Goal: Complete application form: Complete application form

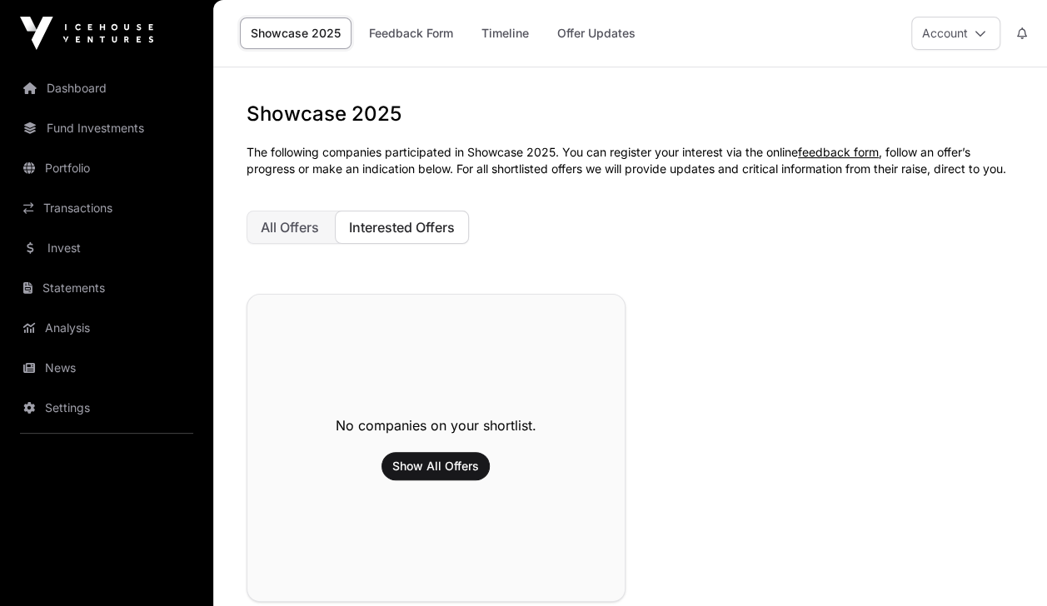
click at [52, 371] on link "News" at bounding box center [106, 368] width 187 height 37
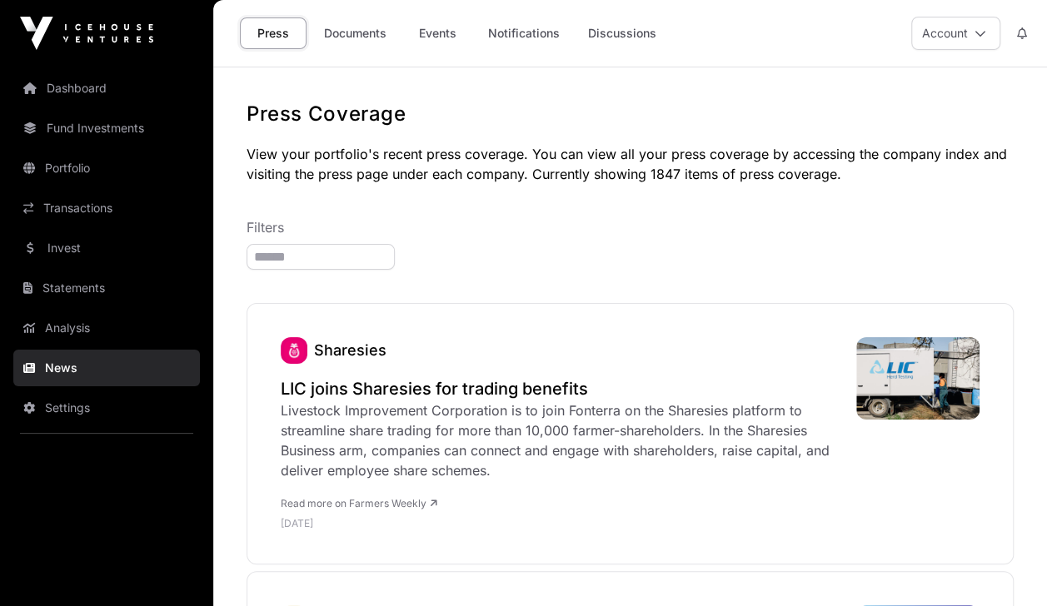
click at [118, 127] on link "Fund Investments" at bounding box center [106, 128] width 187 height 37
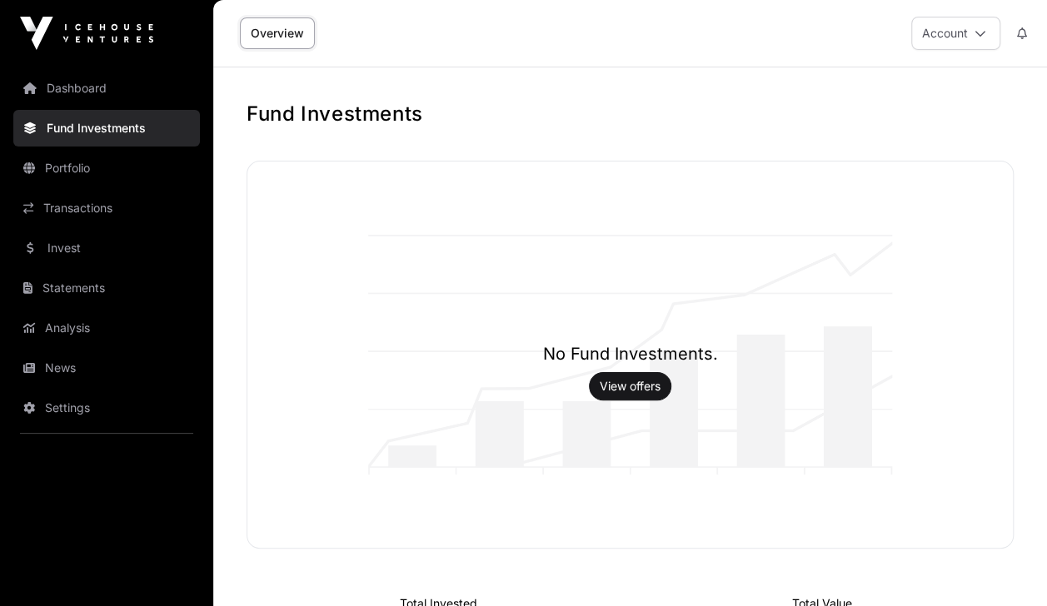
click at [95, 75] on link "Dashboard" at bounding box center [106, 88] width 187 height 37
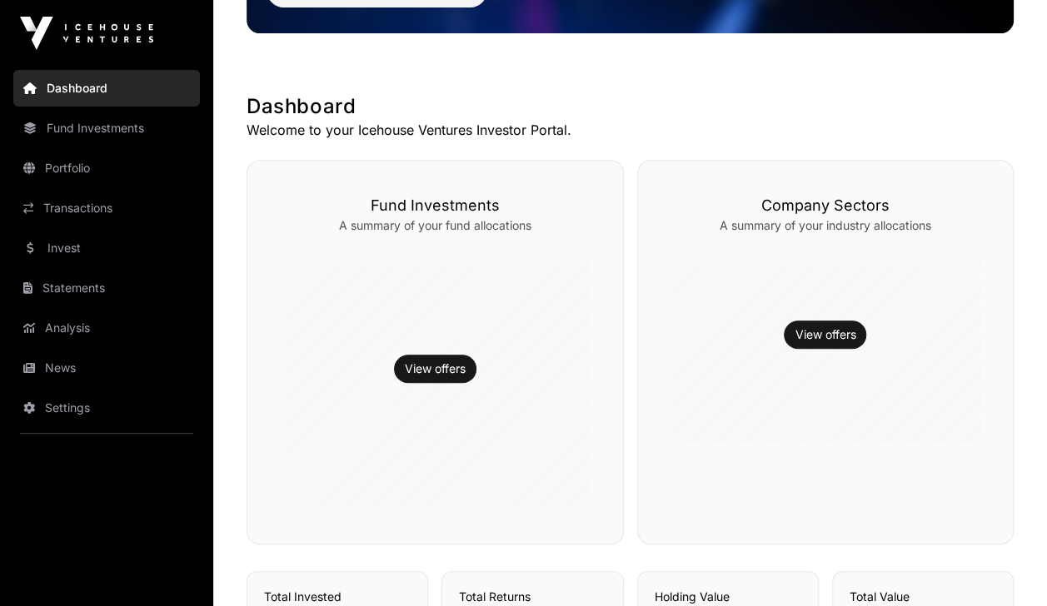
scroll to position [233, 0]
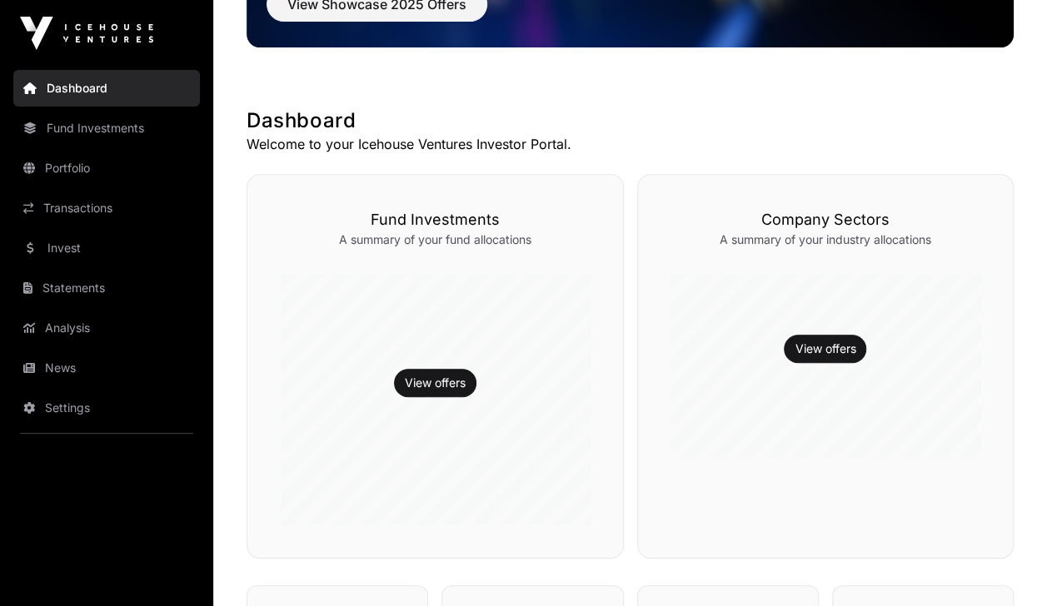
click at [109, 252] on link "Invest" at bounding box center [106, 248] width 187 height 37
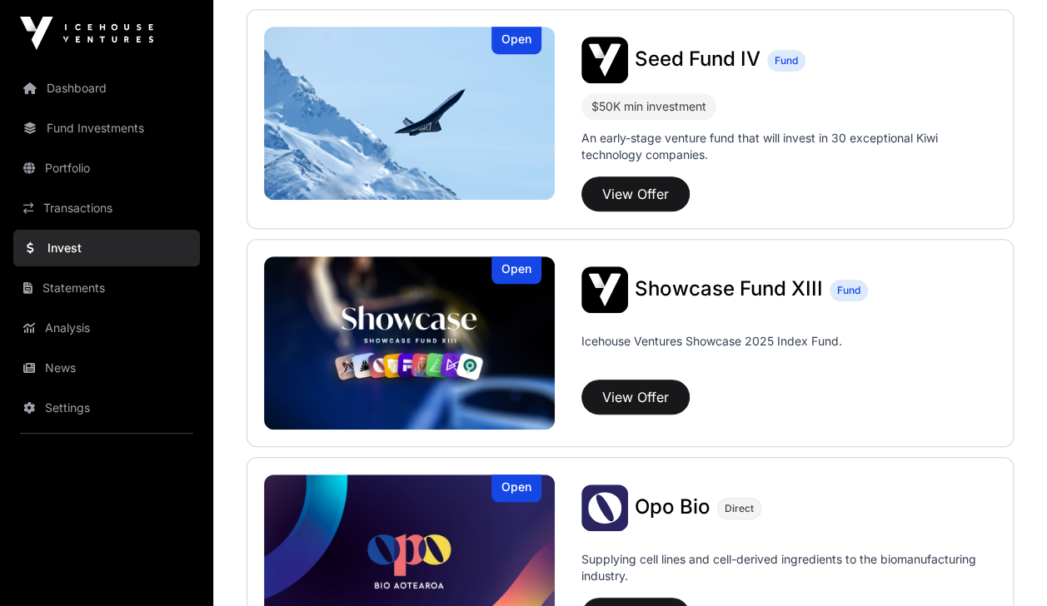
scroll to position [407, 0]
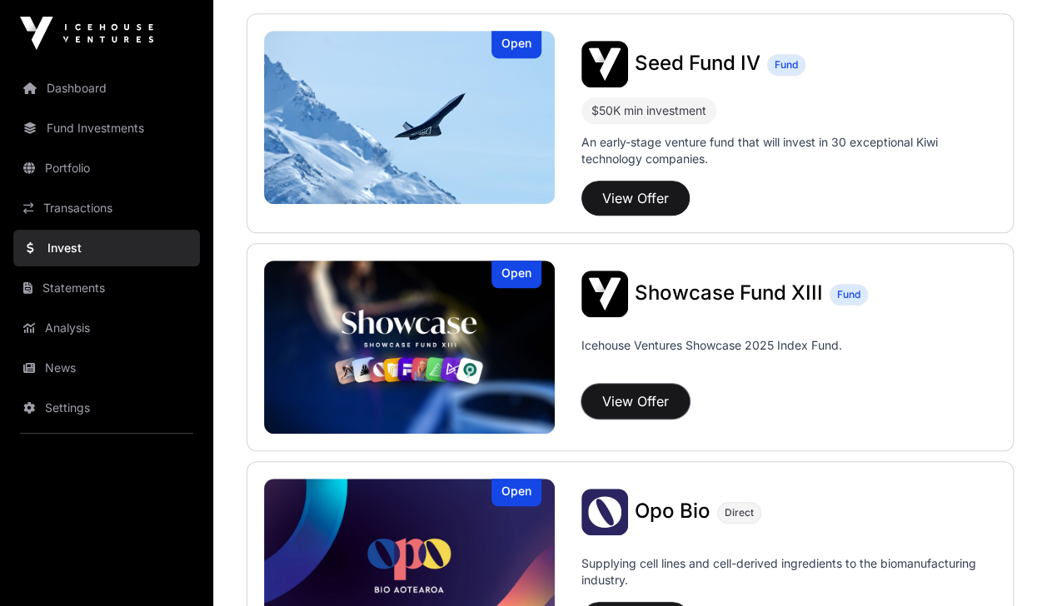
click at [625, 397] on button "View Offer" at bounding box center [635, 401] width 108 height 35
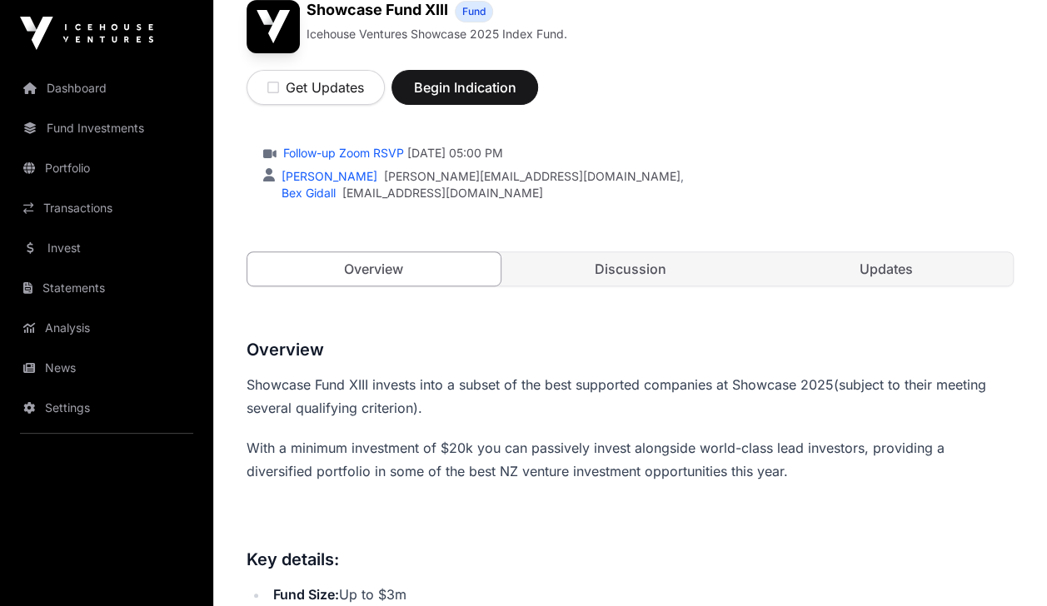
scroll to position [255, 0]
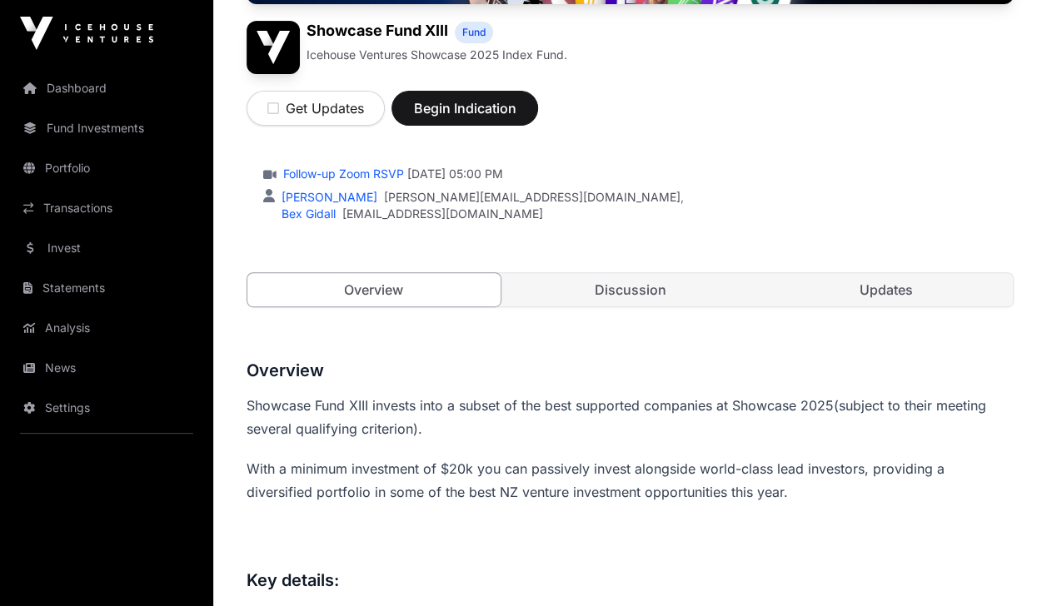
click at [601, 282] on link "Discussion" at bounding box center [630, 289] width 253 height 33
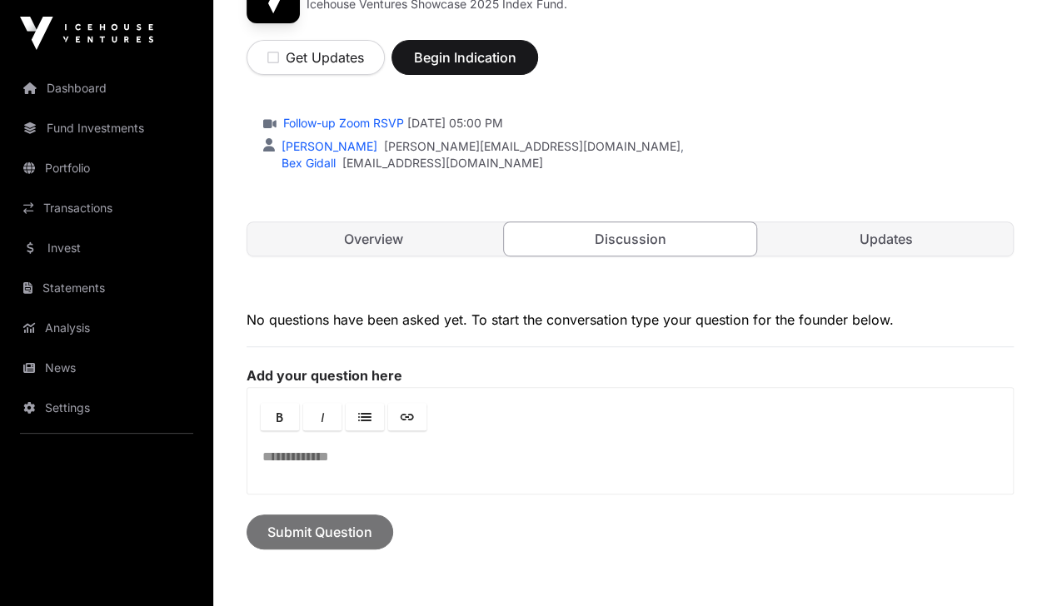
scroll to position [330, 0]
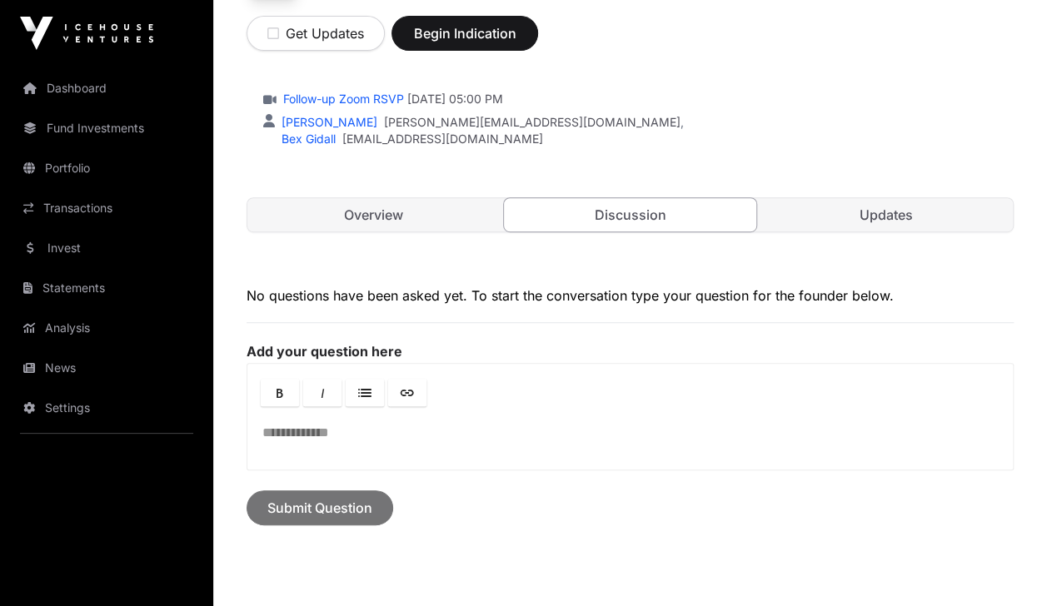
click at [417, 217] on link "Overview" at bounding box center [373, 214] width 253 height 33
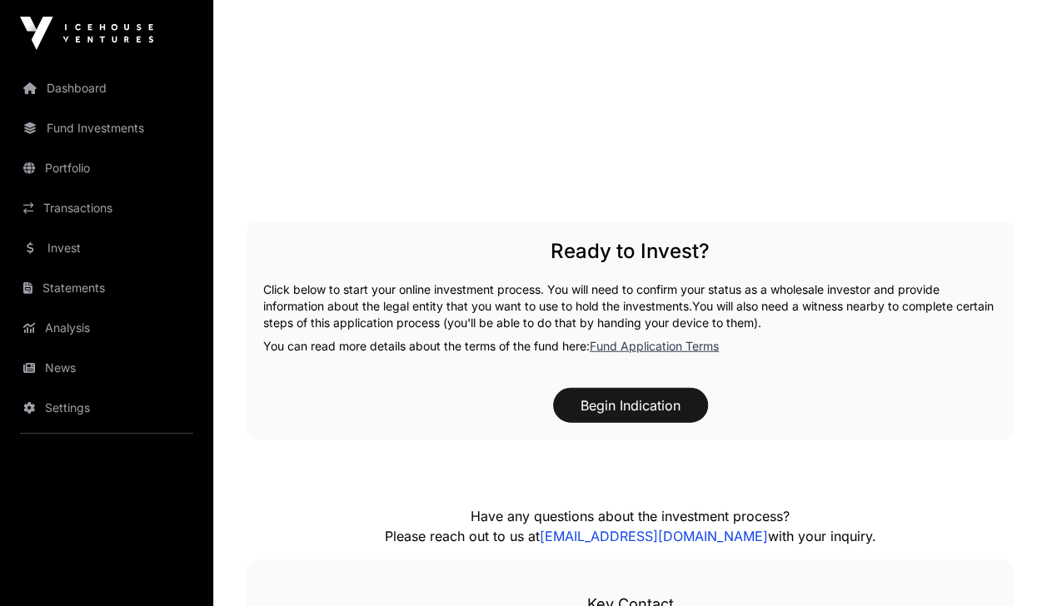
scroll to position [1931, 0]
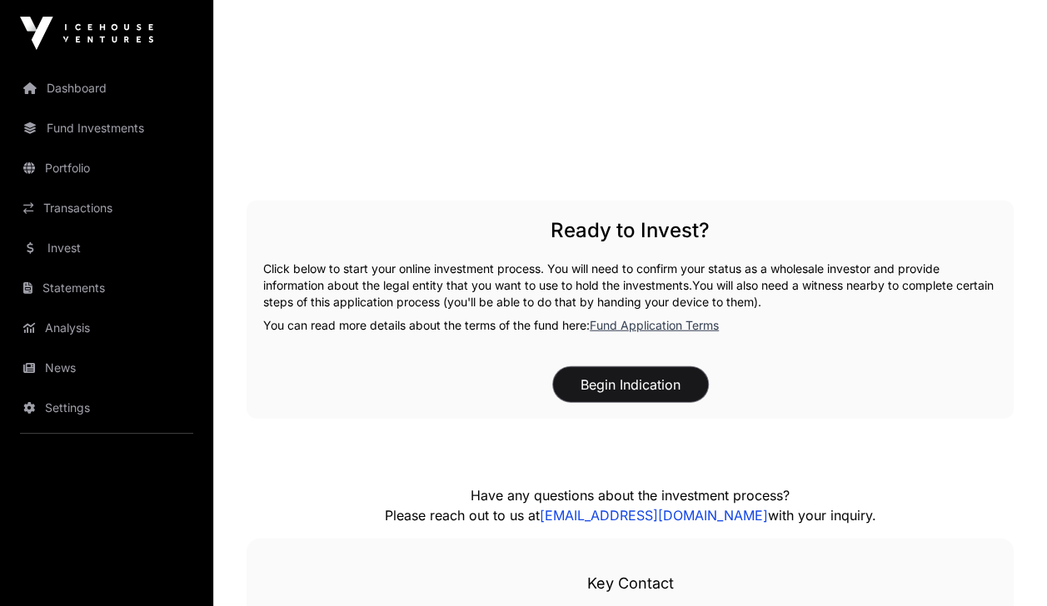
click at [638, 382] on button "Begin Indication" at bounding box center [630, 384] width 155 height 35
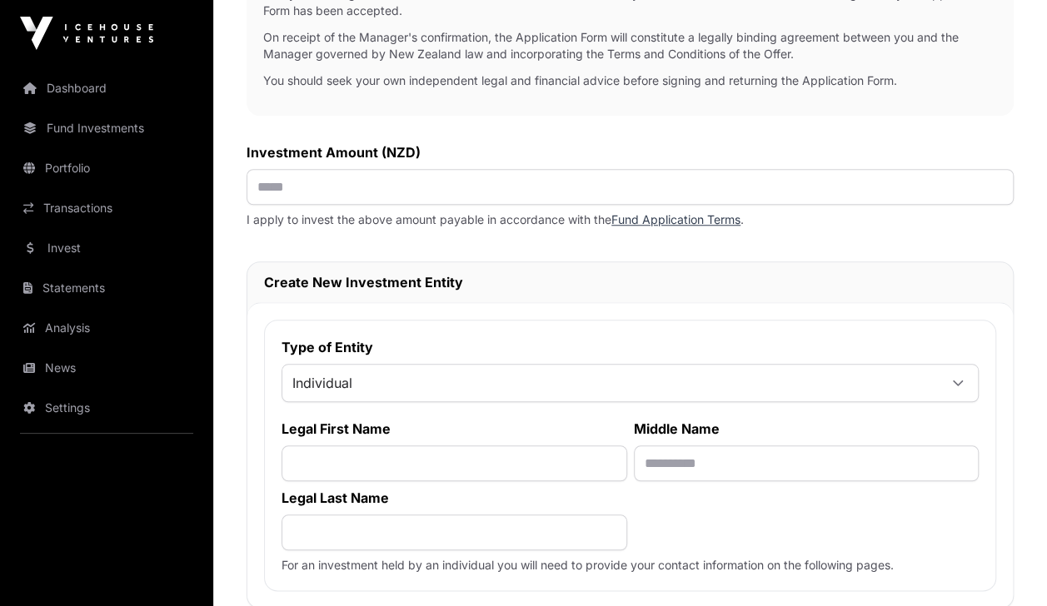
scroll to position [612, 0]
click at [948, 378] on div at bounding box center [958, 382] width 40 height 30
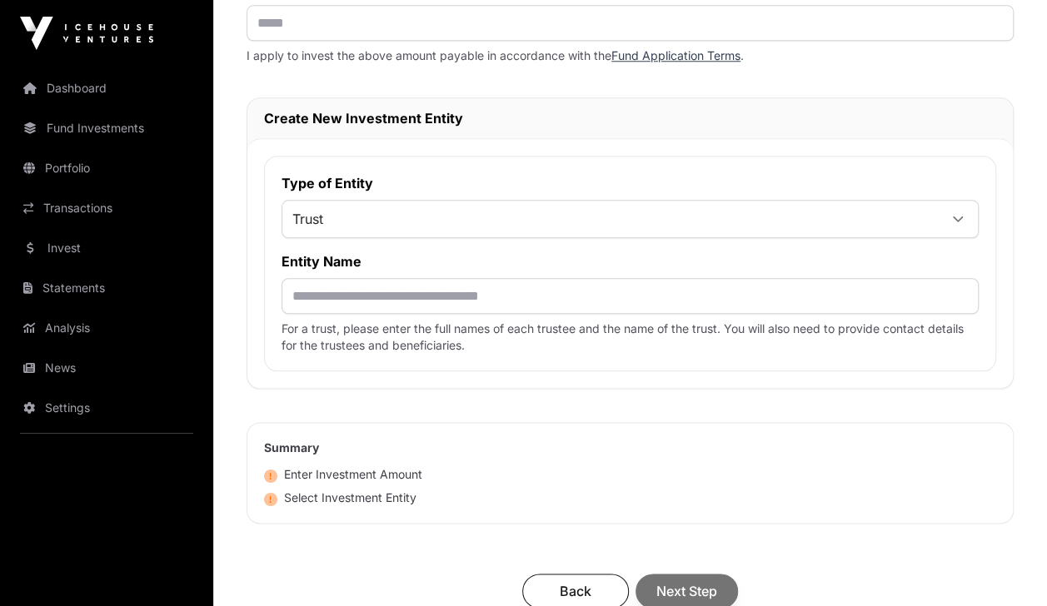
scroll to position [802, 0]
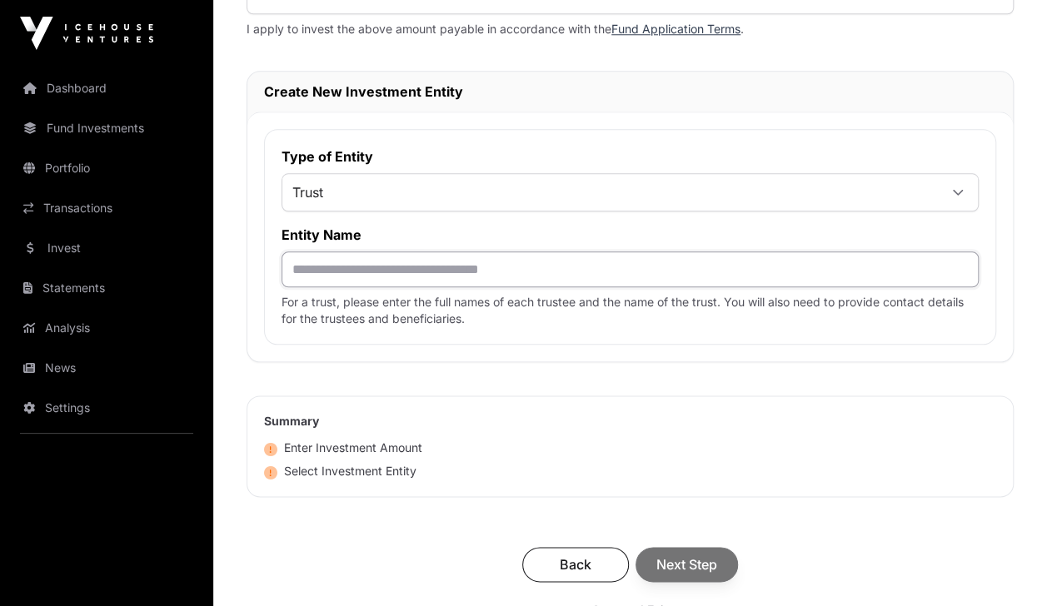
click at [635, 273] on input "text" at bounding box center [630, 270] width 697 height 36
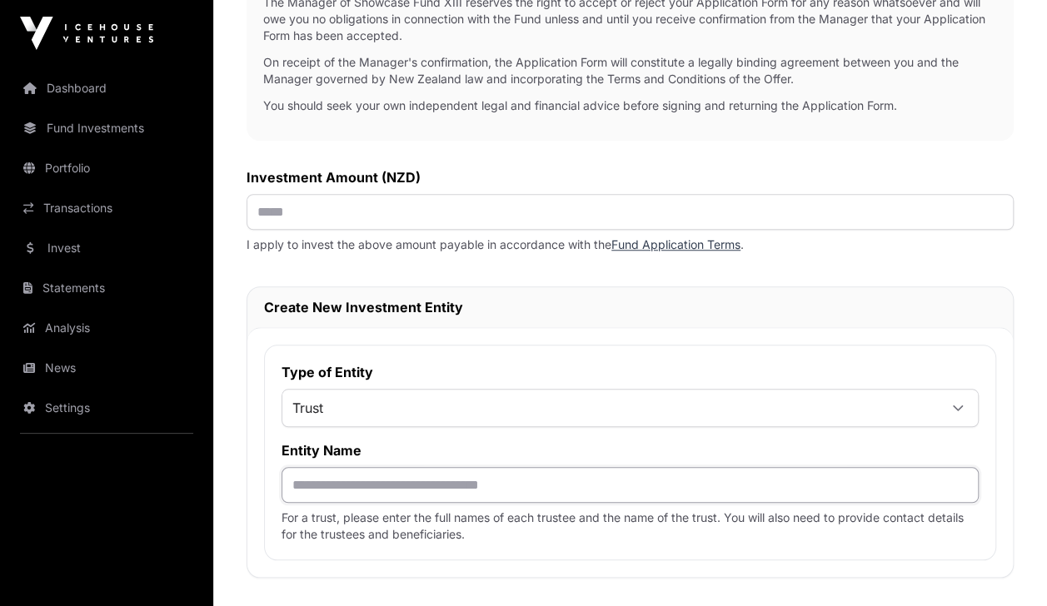
scroll to position [586, 0]
click at [517, 206] on input "text" at bounding box center [630, 213] width 767 height 36
type input "*******"
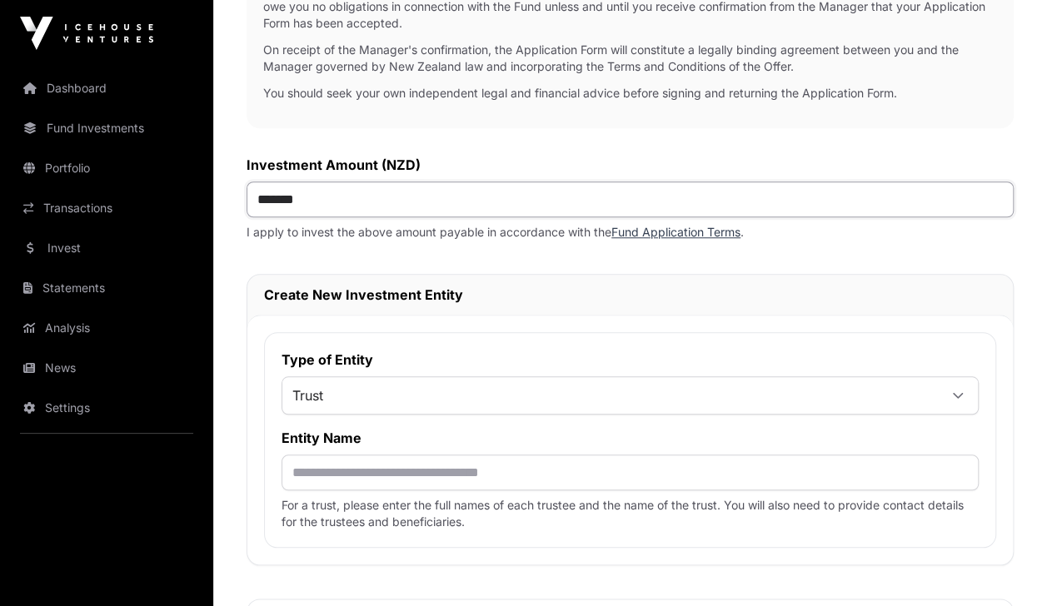
scroll to position [657, 0]
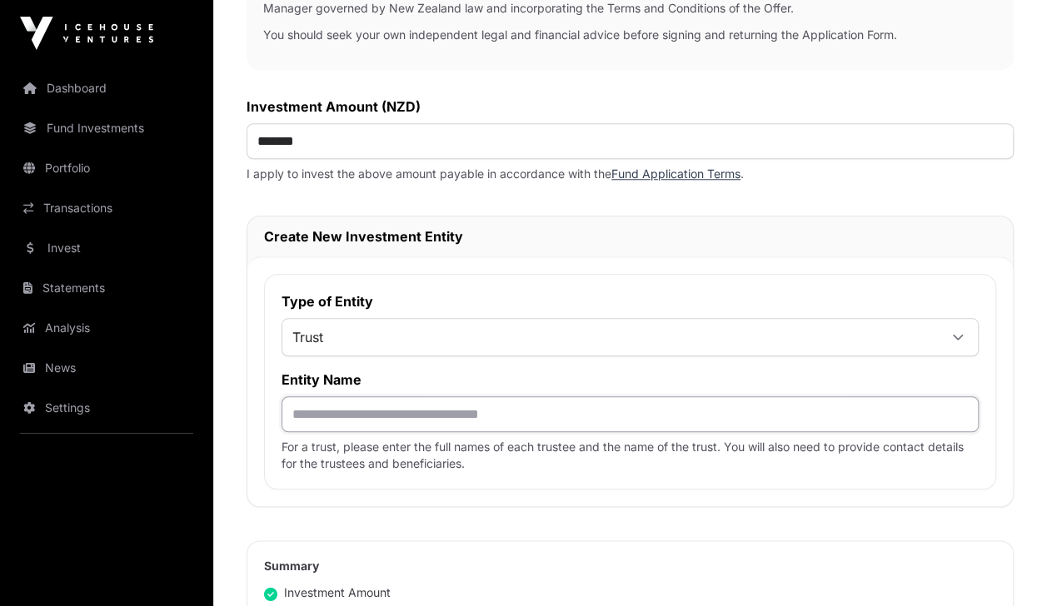
click at [447, 407] on input "text" at bounding box center [630, 415] width 697 height 36
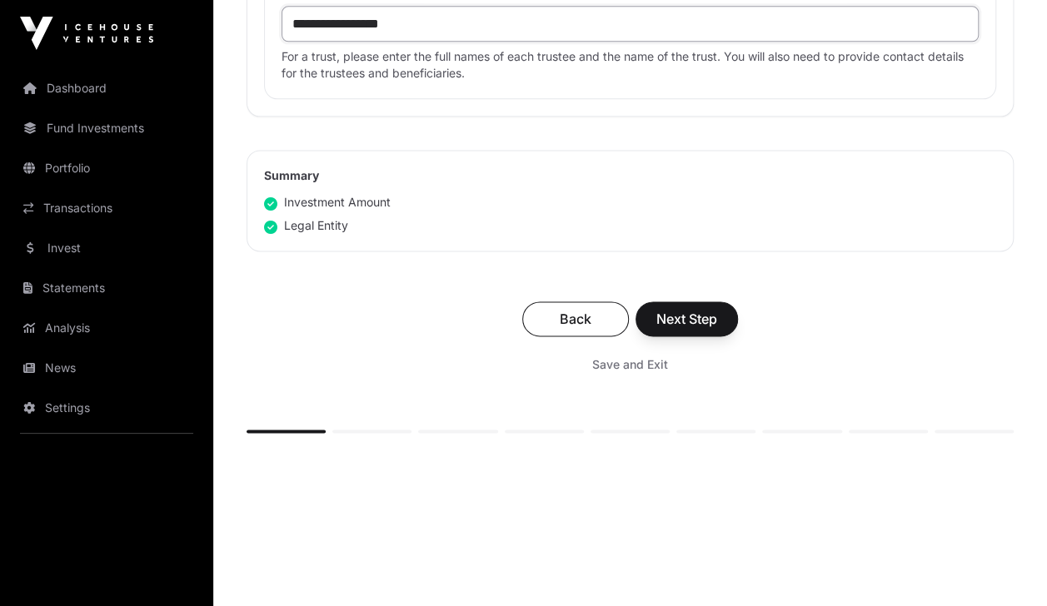
scroll to position [1049, 0]
type input "**********"
click at [666, 310] on span "Next Step" at bounding box center [686, 318] width 61 height 20
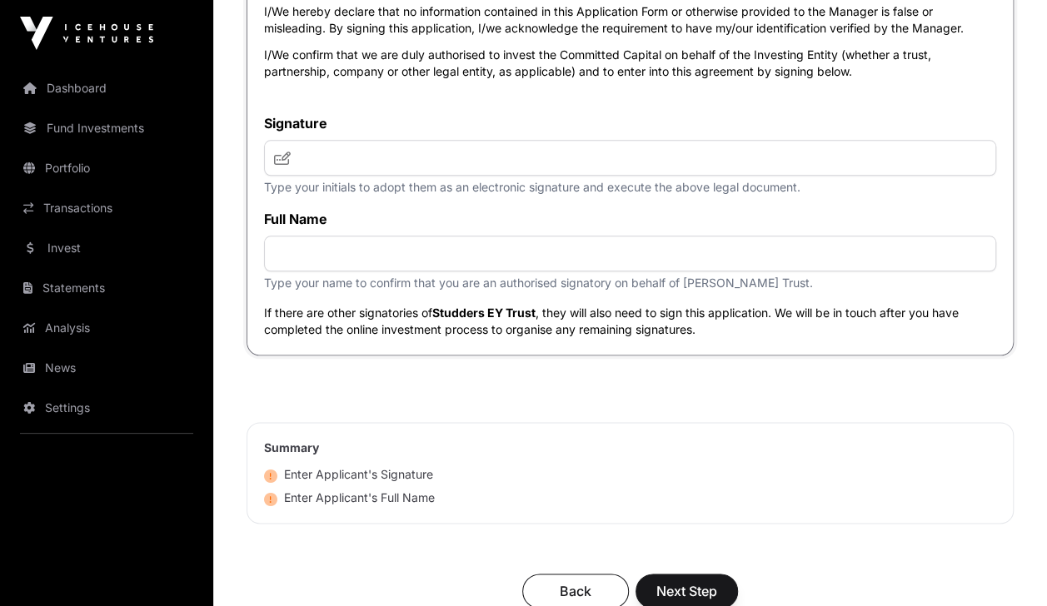
scroll to position [7029, 0]
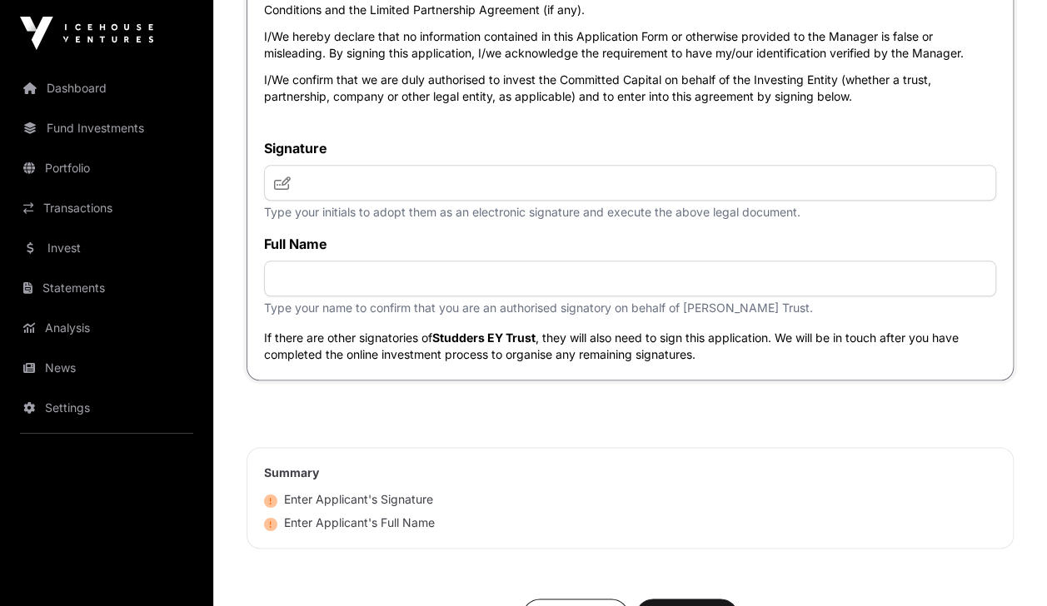
click at [287, 190] on icon at bounding box center [282, 183] width 17 height 13
click at [281, 190] on icon at bounding box center [282, 183] width 17 height 13
click at [310, 201] on input "text" at bounding box center [630, 183] width 732 height 36
type input "***"
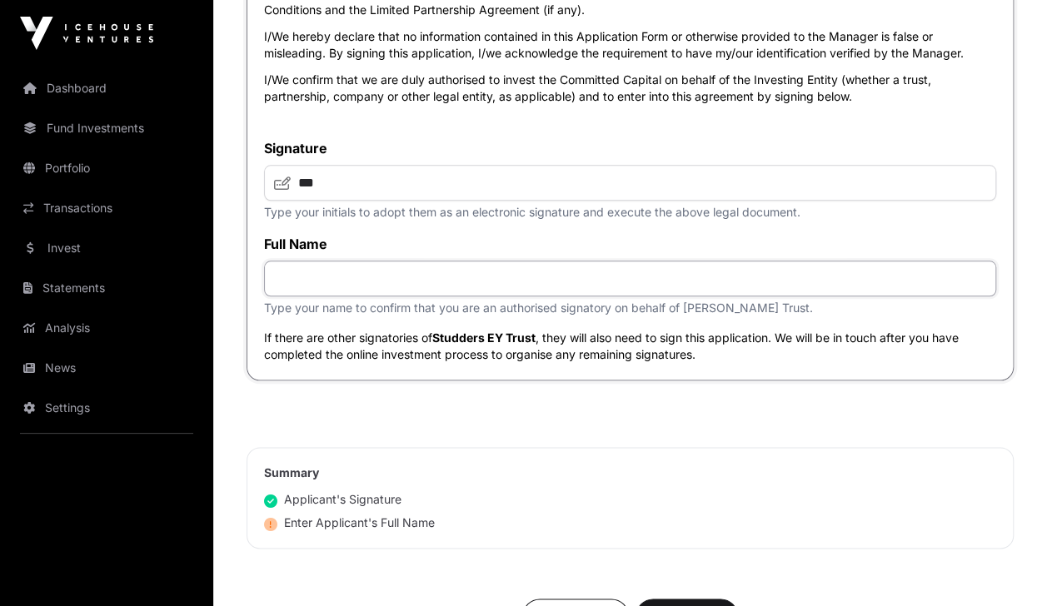
click at [367, 295] on input "text" at bounding box center [630, 279] width 732 height 36
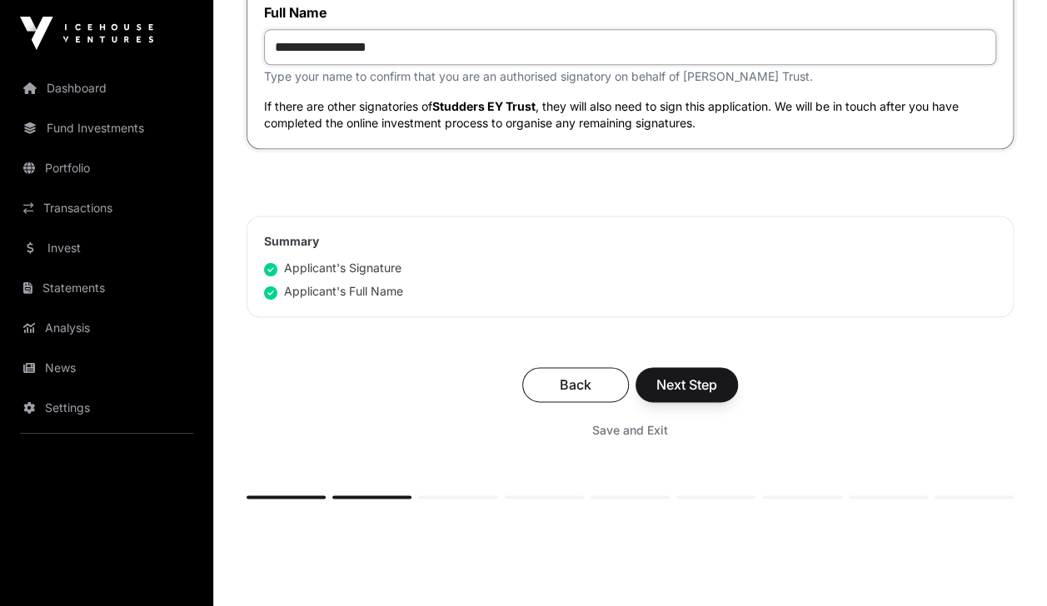
type input "**********"
click at [661, 395] on span "Next Step" at bounding box center [686, 385] width 61 height 20
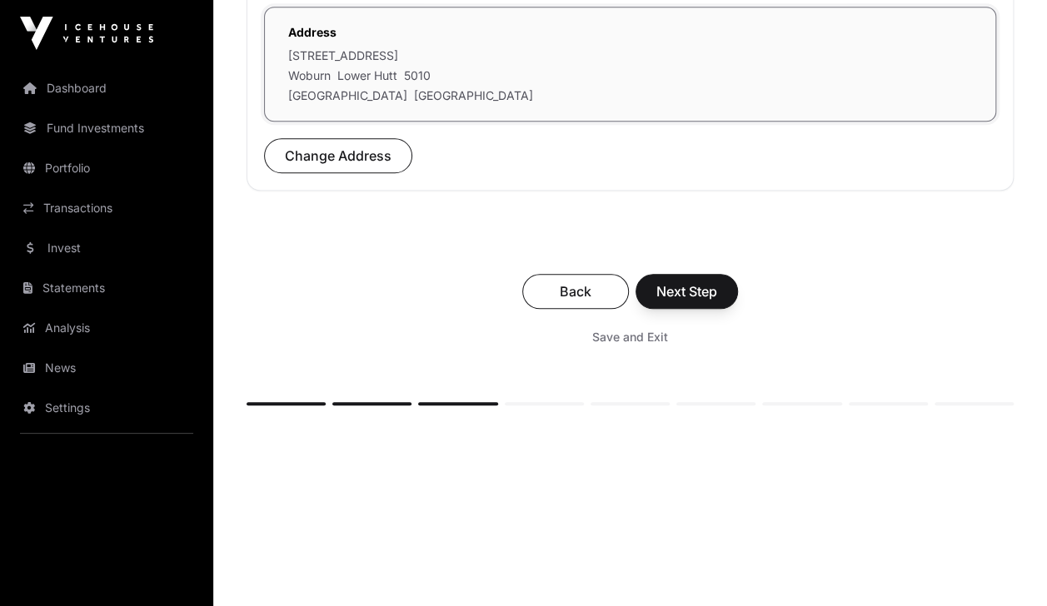
scroll to position [642, 0]
click at [687, 280] on span "Next Step" at bounding box center [686, 290] width 61 height 20
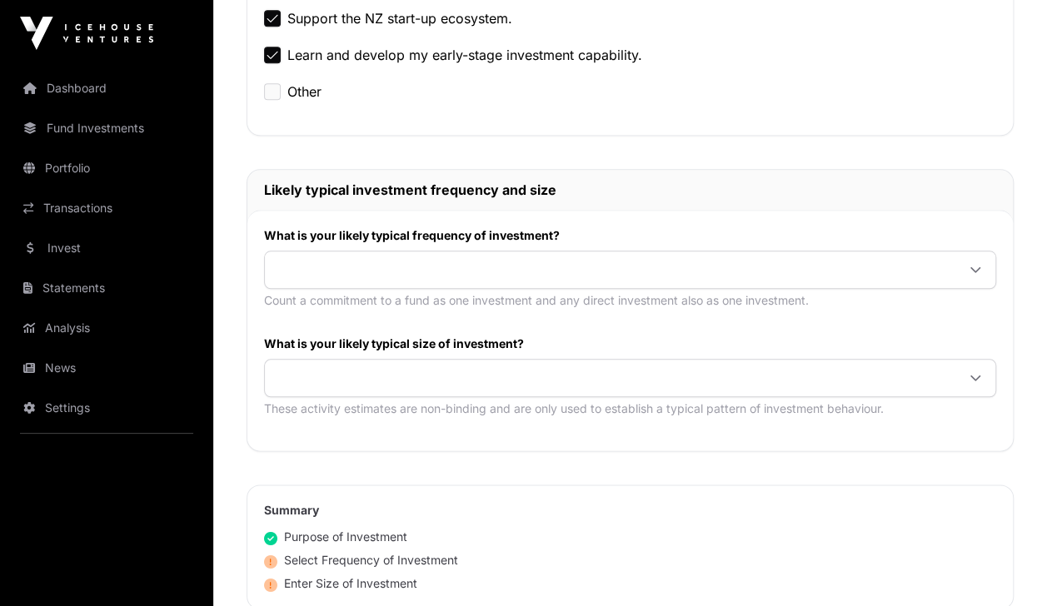
scroll to position [744, 0]
click at [686, 267] on span at bounding box center [610, 268] width 691 height 30
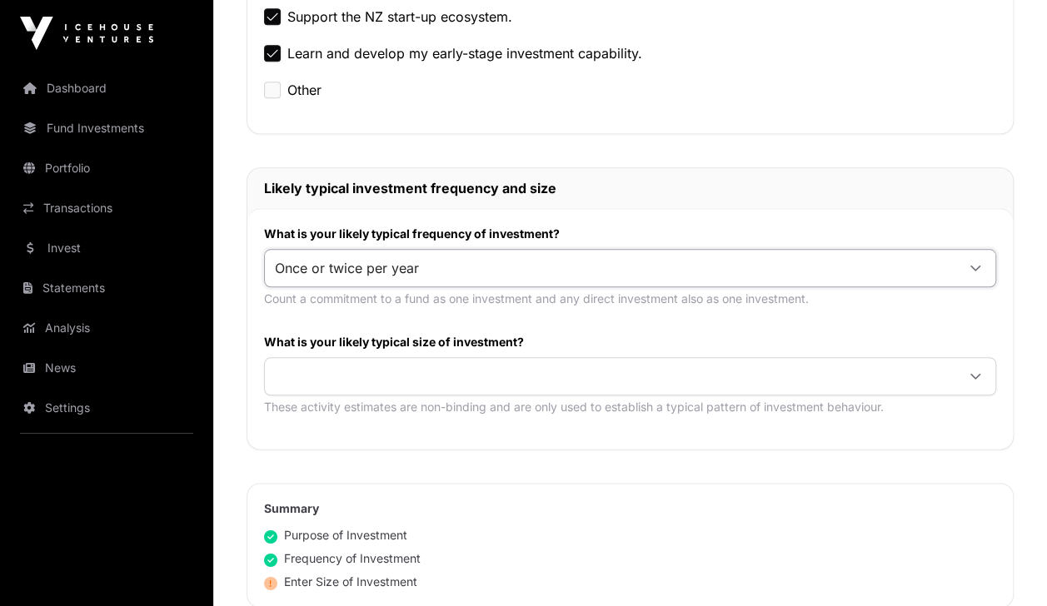
click at [468, 318] on li "Once or twice per year" at bounding box center [630, 330] width 724 height 27
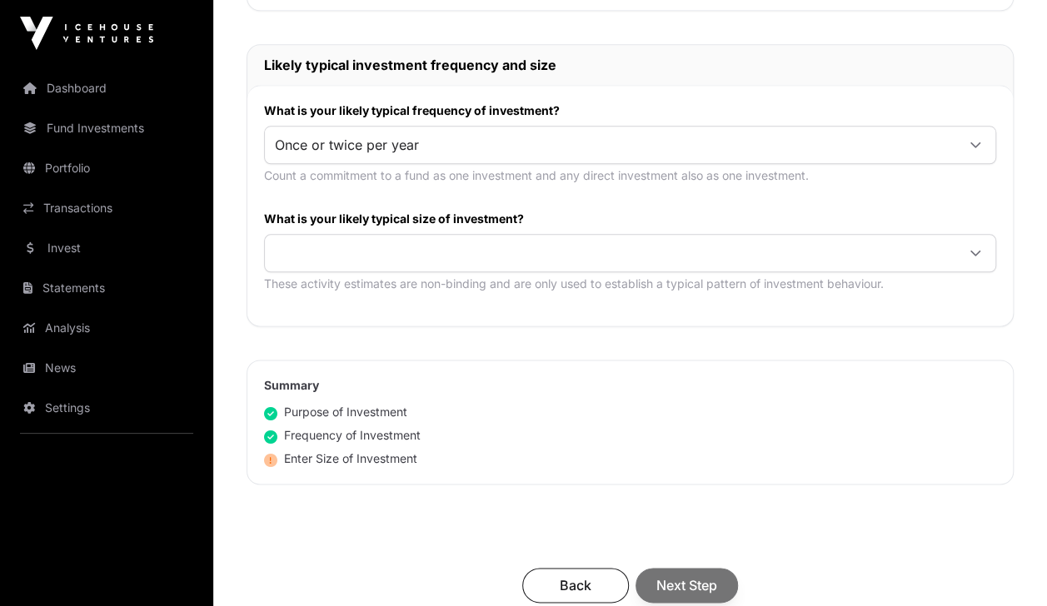
scroll to position [868, 0]
click at [638, 255] on span at bounding box center [610, 252] width 691 height 30
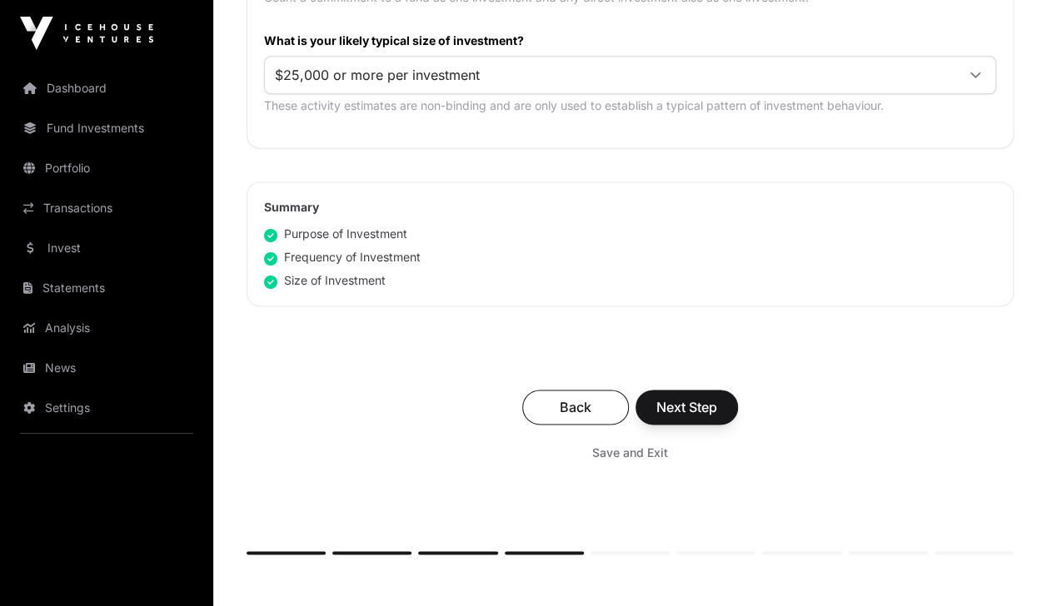
scroll to position [1068, 0]
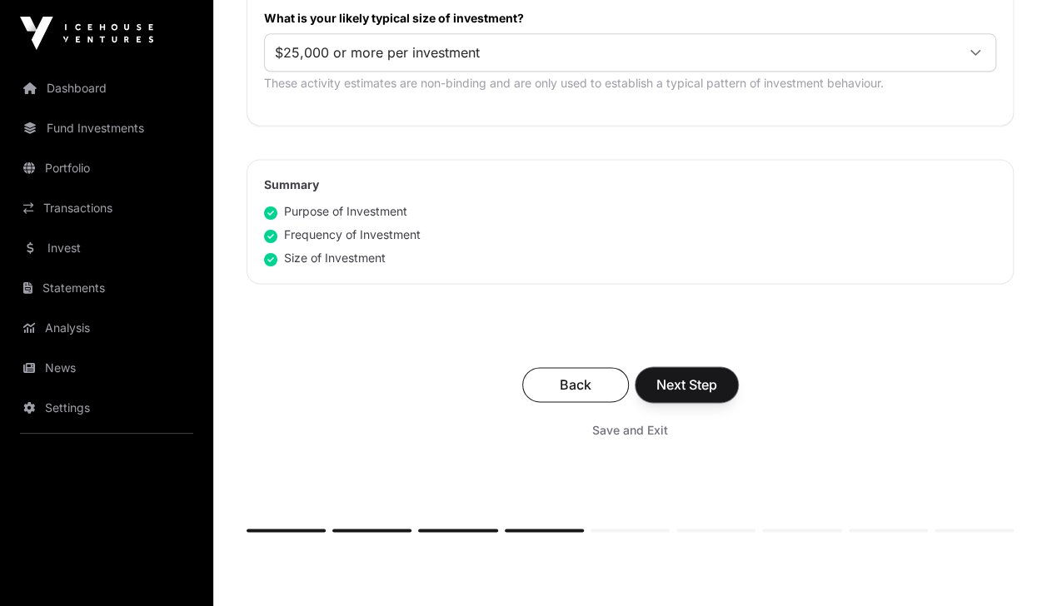
click at [684, 377] on span "Next Step" at bounding box center [686, 385] width 61 height 20
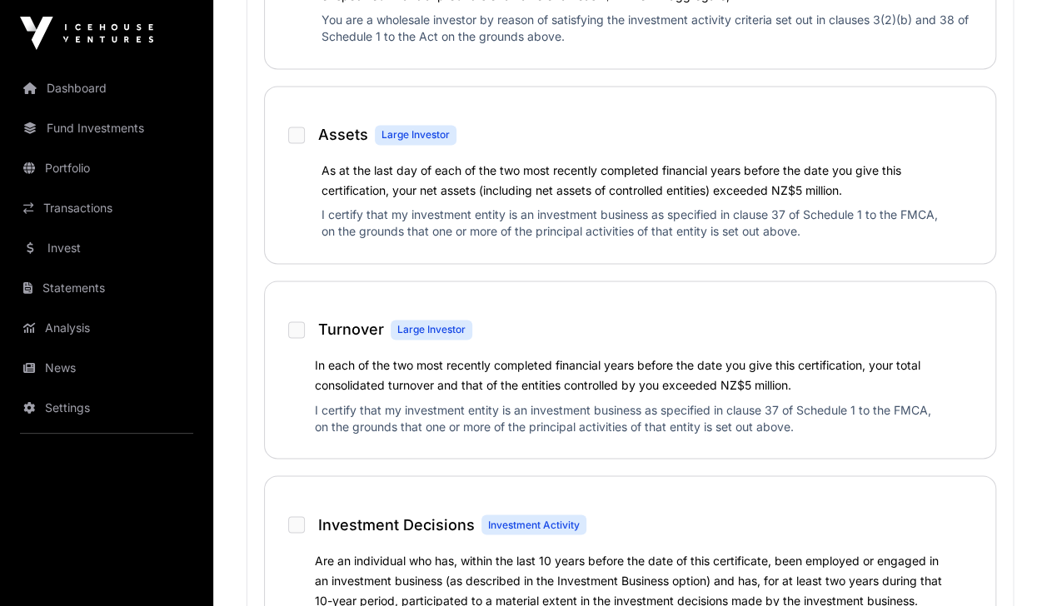
scroll to position [1386, 0]
